Goal: Task Accomplishment & Management: Manage account settings

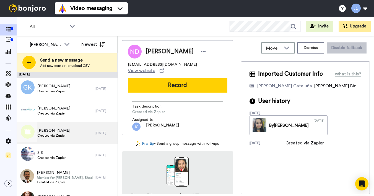
click at [63, 133] on span "Created via Zapier" at bounding box center [53, 135] width 33 height 4
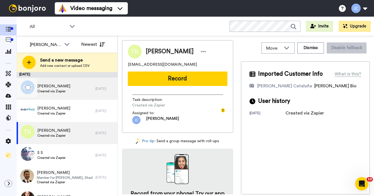
click at [72, 82] on div "[PERSON_NAME] Created via Zapier" at bounding box center [56, 88] width 79 height 22
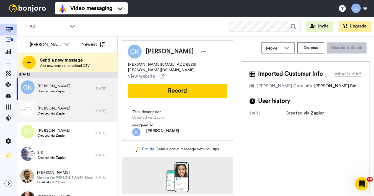
click at [66, 110] on div "[PERSON_NAME] Created via Zapier" at bounding box center [56, 111] width 79 height 22
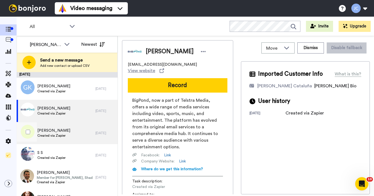
click at [72, 135] on div "[PERSON_NAME] Created via Zapier" at bounding box center [56, 133] width 79 height 22
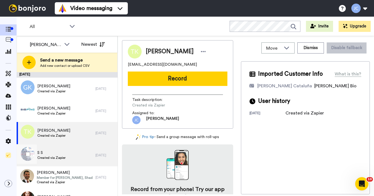
click at [69, 157] on div "S S Created via Zapier" at bounding box center [56, 155] width 79 height 22
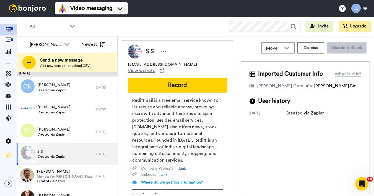
scroll to position [25, 0]
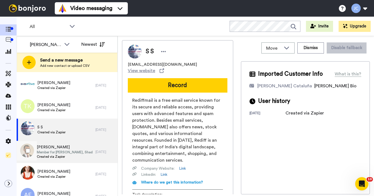
click at [69, 154] on span "Created via Zapier" at bounding box center [65, 156] width 56 height 4
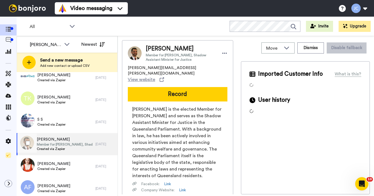
scroll to position [71, 0]
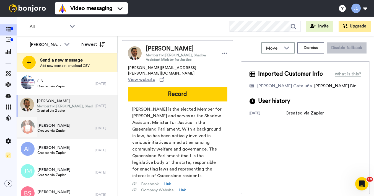
click at [67, 127] on div "[PERSON_NAME] Created via Zapier" at bounding box center [56, 128] width 79 height 22
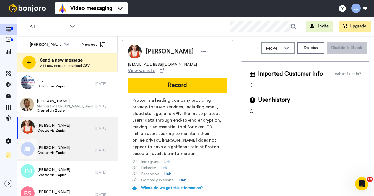
click at [61, 150] on span "[PERSON_NAME]" at bounding box center [53, 148] width 33 height 6
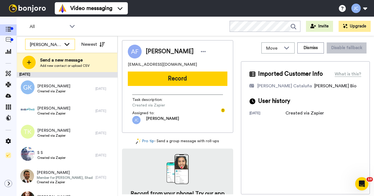
click at [53, 46] on div "[PERSON_NAME] Cataluña" at bounding box center [46, 44] width 32 height 7
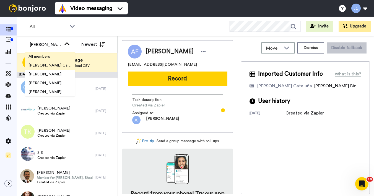
click at [54, 58] on li "All members" at bounding box center [50, 56] width 50 height 9
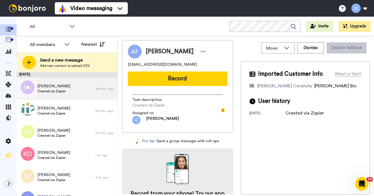
click at [63, 92] on span "Created via Zapier" at bounding box center [53, 91] width 33 height 4
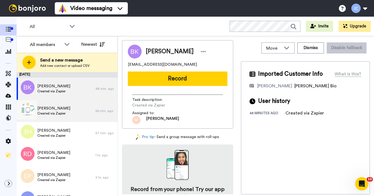
click at [58, 110] on span "[PERSON_NAME]" at bounding box center [53, 108] width 33 height 6
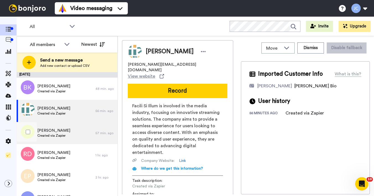
click at [51, 132] on span "[PERSON_NAME]" at bounding box center [53, 131] width 33 height 6
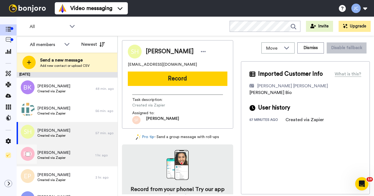
click at [53, 159] on span "Created via Zapier" at bounding box center [53, 157] width 33 height 4
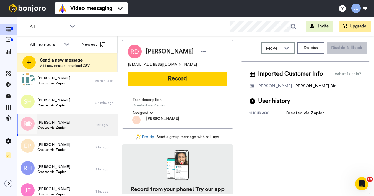
scroll to position [47, 0]
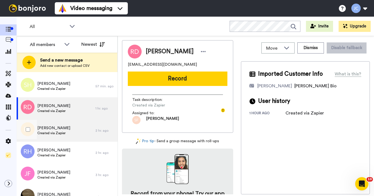
click at [59, 132] on span "Created via Zapier" at bounding box center [53, 133] width 33 height 4
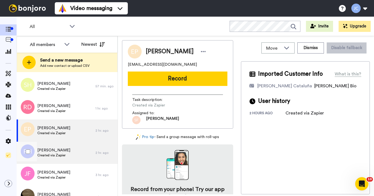
click at [56, 151] on span "[PERSON_NAME]" at bounding box center [53, 150] width 33 height 6
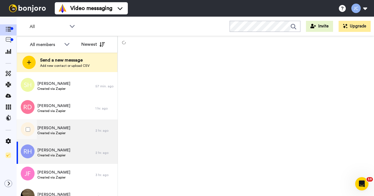
click at [52, 127] on span "[PERSON_NAME]" at bounding box center [53, 128] width 33 height 6
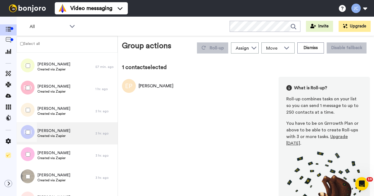
click at [57, 133] on span "[PERSON_NAME]" at bounding box center [53, 131] width 33 height 6
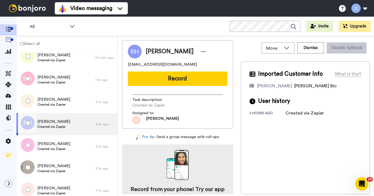
scroll to position [84, 0]
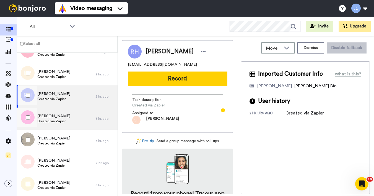
click at [55, 119] on span "Created via Zapier" at bounding box center [53, 121] width 33 height 4
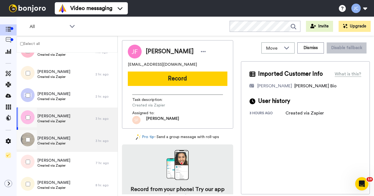
click at [54, 138] on span "[PERSON_NAME]" at bounding box center [53, 138] width 33 height 6
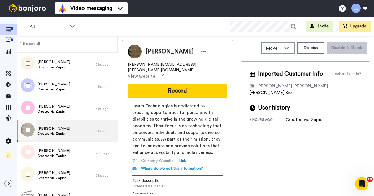
scroll to position [99, 0]
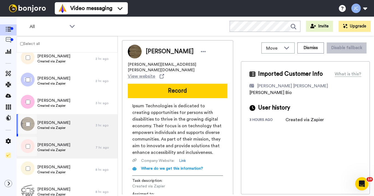
click at [55, 151] on span "Created via Zapier" at bounding box center [53, 149] width 33 height 4
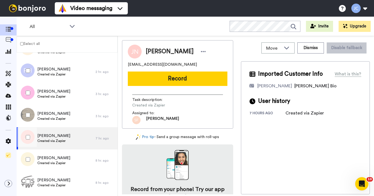
scroll to position [121, 0]
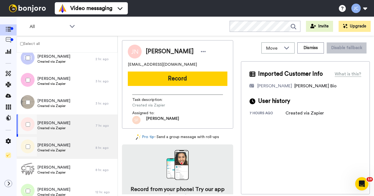
click at [55, 150] on span "Created via Zapier" at bounding box center [53, 150] width 33 height 4
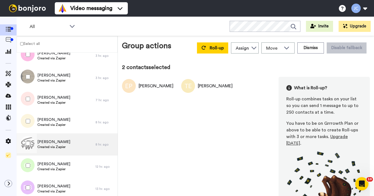
scroll to position [165, 0]
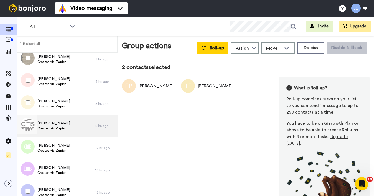
click at [60, 121] on span "[PERSON_NAME]" at bounding box center [53, 123] width 33 height 6
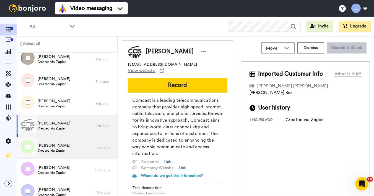
click at [53, 147] on span "[PERSON_NAME]" at bounding box center [53, 145] width 33 height 6
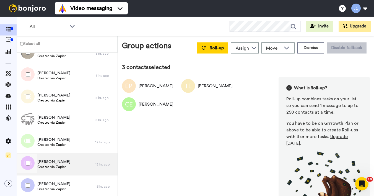
scroll to position [177, 0]
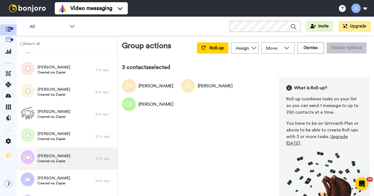
click at [48, 161] on span "Created via Zapier" at bounding box center [53, 161] width 33 height 4
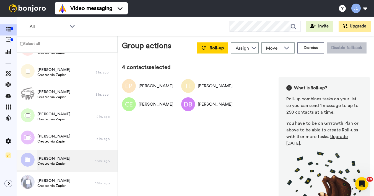
click at [56, 159] on span "[PERSON_NAME]" at bounding box center [53, 158] width 33 height 6
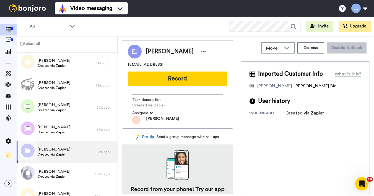
scroll to position [231, 0]
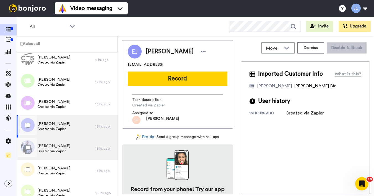
click at [54, 148] on span "[PERSON_NAME]" at bounding box center [53, 146] width 33 height 6
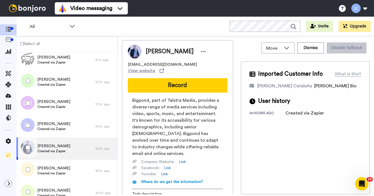
click at [25, 146] on div at bounding box center [27, 147] width 20 height 19
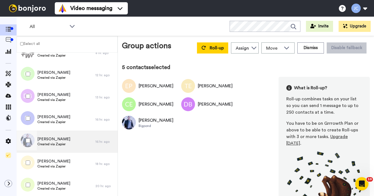
scroll to position [261, 0]
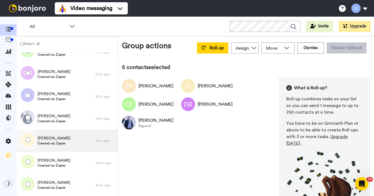
click at [54, 146] on div "[PERSON_NAME] Created via Zapier" at bounding box center [53, 140] width 33 height 11
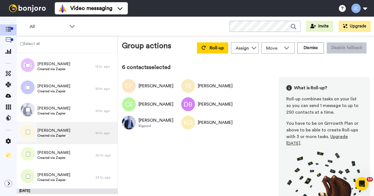
scroll to position [278, 0]
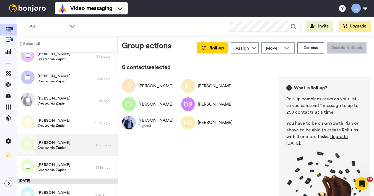
click at [66, 142] on div "[PERSON_NAME] Created via Zapier" at bounding box center [56, 145] width 79 height 22
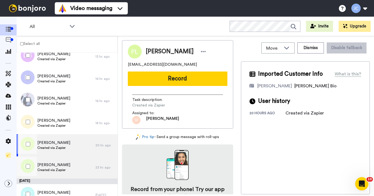
click at [52, 168] on span "Created via Zapier" at bounding box center [53, 169] width 33 height 4
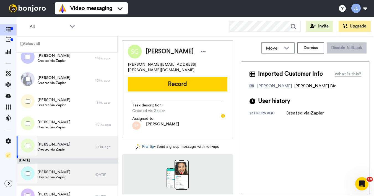
scroll to position [308, 0]
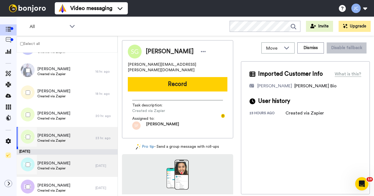
click at [53, 165] on span "[PERSON_NAME]" at bounding box center [53, 163] width 33 height 6
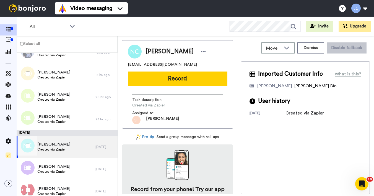
scroll to position [328, 0]
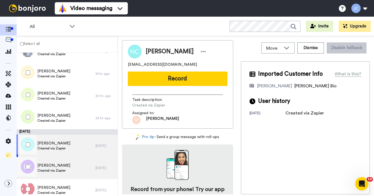
click at [53, 165] on span "[PERSON_NAME]" at bounding box center [53, 165] width 33 height 6
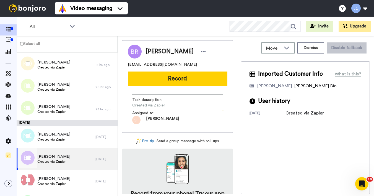
scroll to position [349, 0]
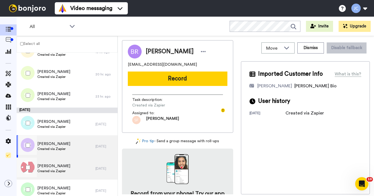
click at [53, 165] on span "[PERSON_NAME]" at bounding box center [53, 166] width 33 height 6
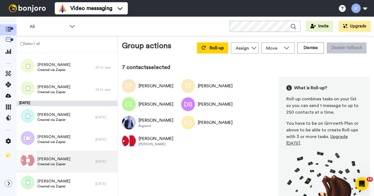
scroll to position [384, 0]
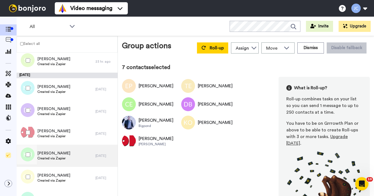
click at [51, 157] on span "Created via Zapier" at bounding box center [53, 158] width 33 height 4
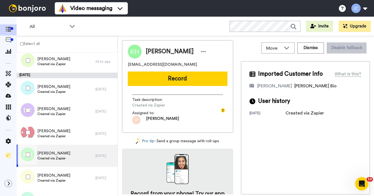
scroll to position [410, 0]
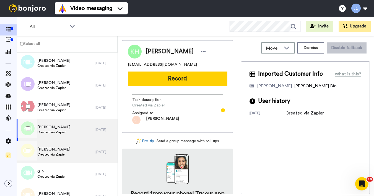
click at [51, 156] on span "Created via Zapier" at bounding box center [53, 154] width 33 height 4
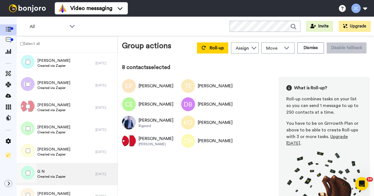
click at [43, 175] on span "Created via Zapier" at bounding box center [51, 176] width 28 height 4
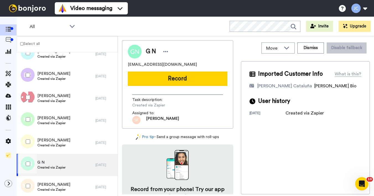
scroll to position [434, 0]
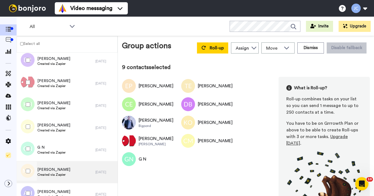
click at [47, 174] on span "Created via Zapier" at bounding box center [53, 174] width 33 height 4
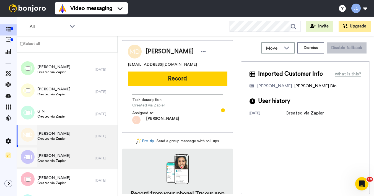
scroll to position [471, 0]
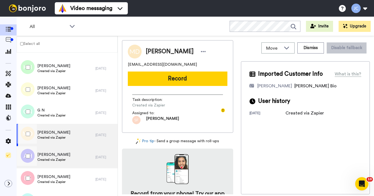
click at [47, 167] on div "[PERSON_NAME] Created via Zapier" at bounding box center [56, 157] width 79 height 22
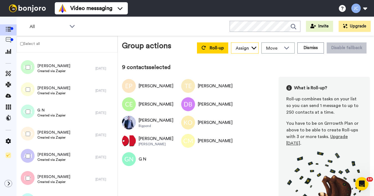
click at [236, 49] on div "Assign" at bounding box center [242, 48] width 13 height 7
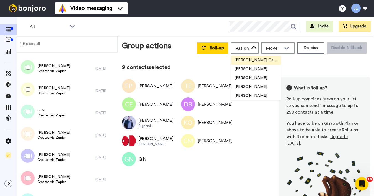
click at [236, 59] on span "[PERSON_NAME] Cataluña" at bounding box center [256, 60] width 50 height 6
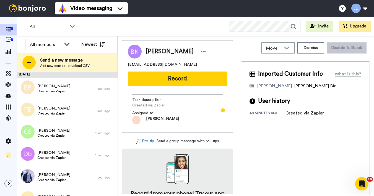
click at [59, 43] on div "All members" at bounding box center [46, 44] width 32 height 7
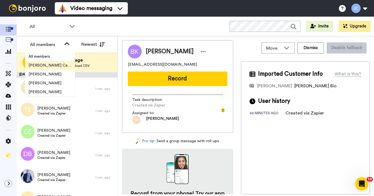
click at [55, 65] on span "[PERSON_NAME] Cataluña" at bounding box center [50, 66] width 50 height 6
